Goal: Information Seeking & Learning: Understand process/instructions

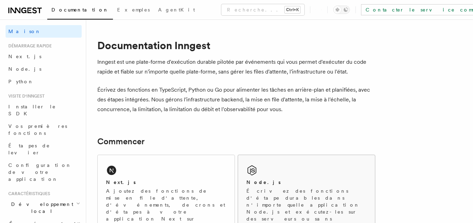
click at [286, 183] on div "Node.js" at bounding box center [307, 181] width 120 height 7
